Goal: Check status: Check status

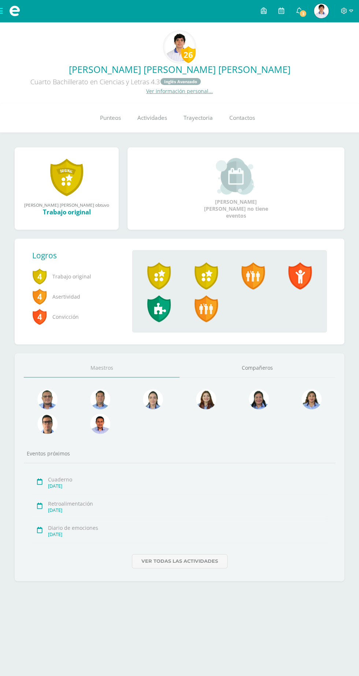
click at [112, 116] on span "Punteos" at bounding box center [110, 118] width 21 height 8
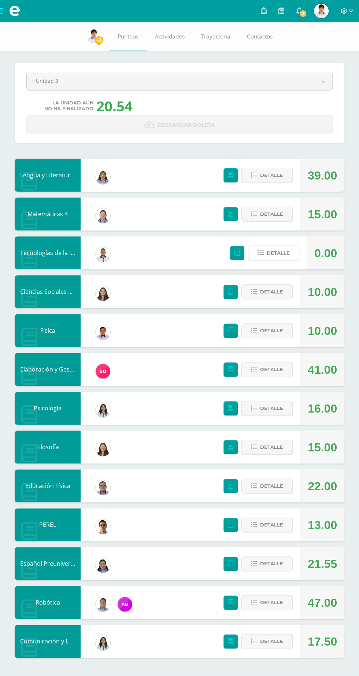
click at [276, 252] on span "Detalle" at bounding box center [278, 253] width 23 height 14
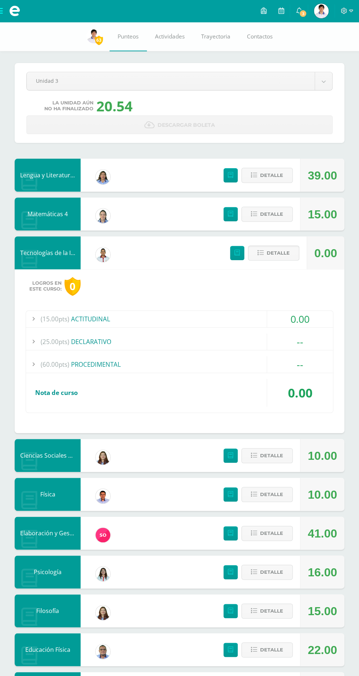
click at [278, 246] on span "Detalle" at bounding box center [278, 253] width 23 height 14
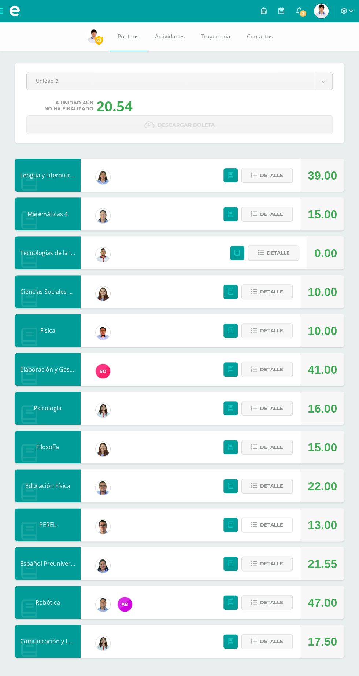
click at [272, 524] on span "Detalle" at bounding box center [271, 525] width 23 height 14
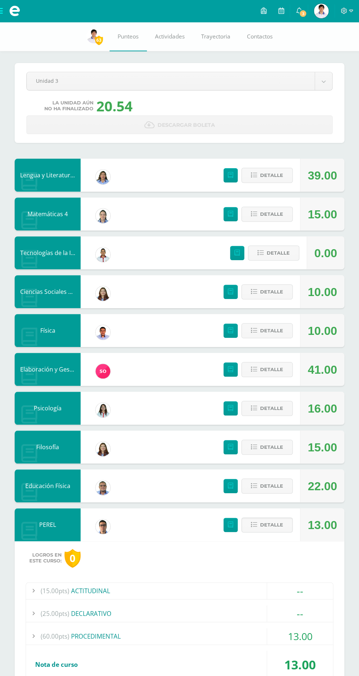
click at [281, 527] on span "Detalle" at bounding box center [271, 525] width 23 height 14
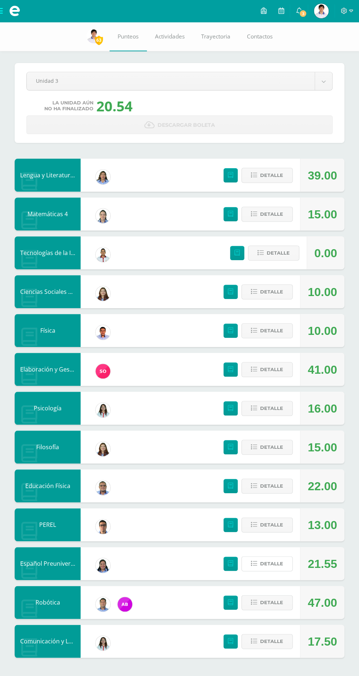
click at [277, 558] on span "Detalle" at bounding box center [271, 564] width 23 height 14
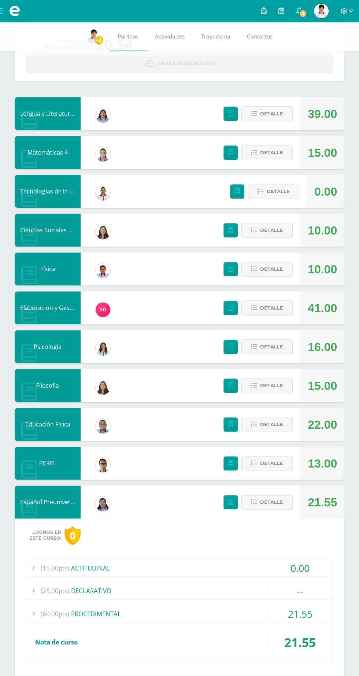
scroll to position [78, 0]
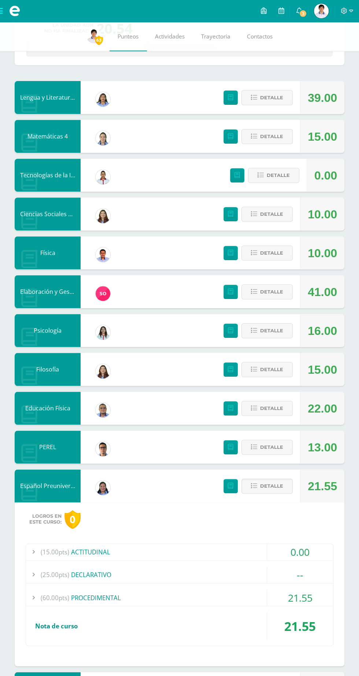
click at [283, 596] on div "21.55" at bounding box center [300, 597] width 66 height 16
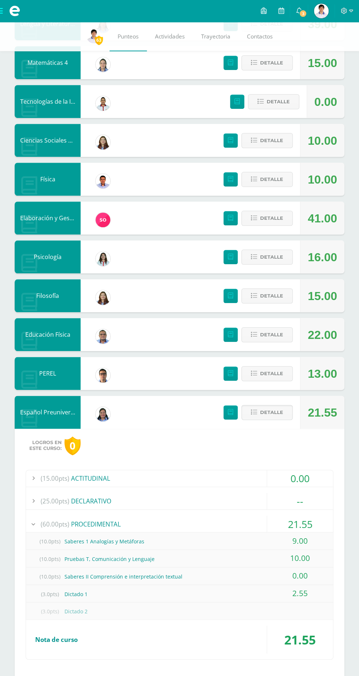
scroll to position [164, 0]
